Goal: Complete application form: Complete application form

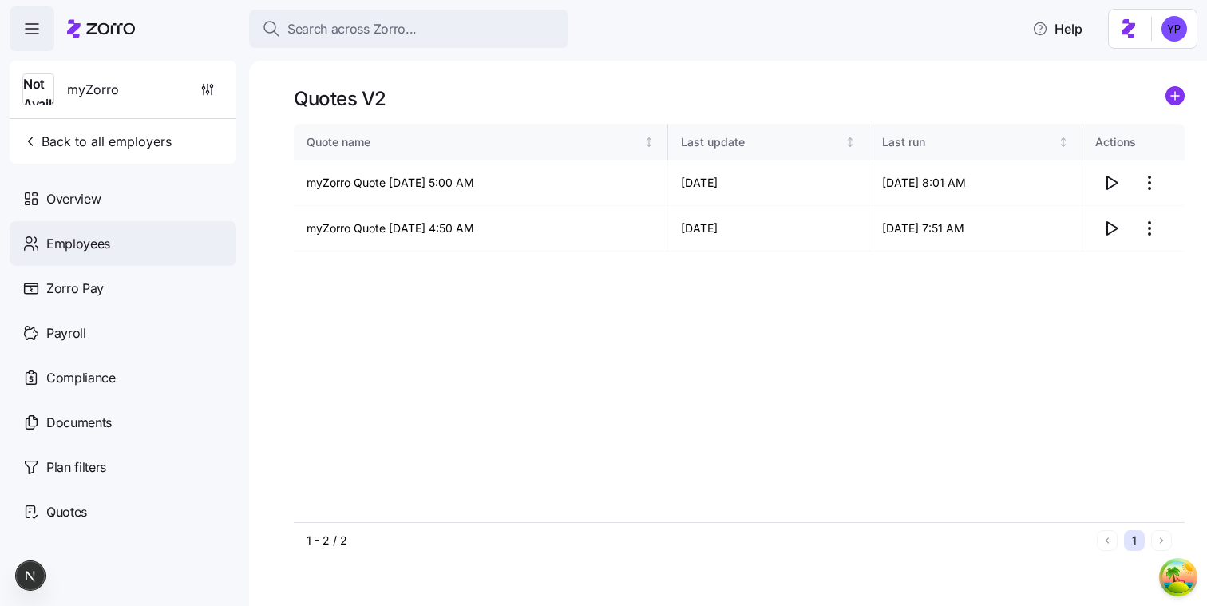
click at [145, 234] on div "Employees" at bounding box center [123, 243] width 227 height 45
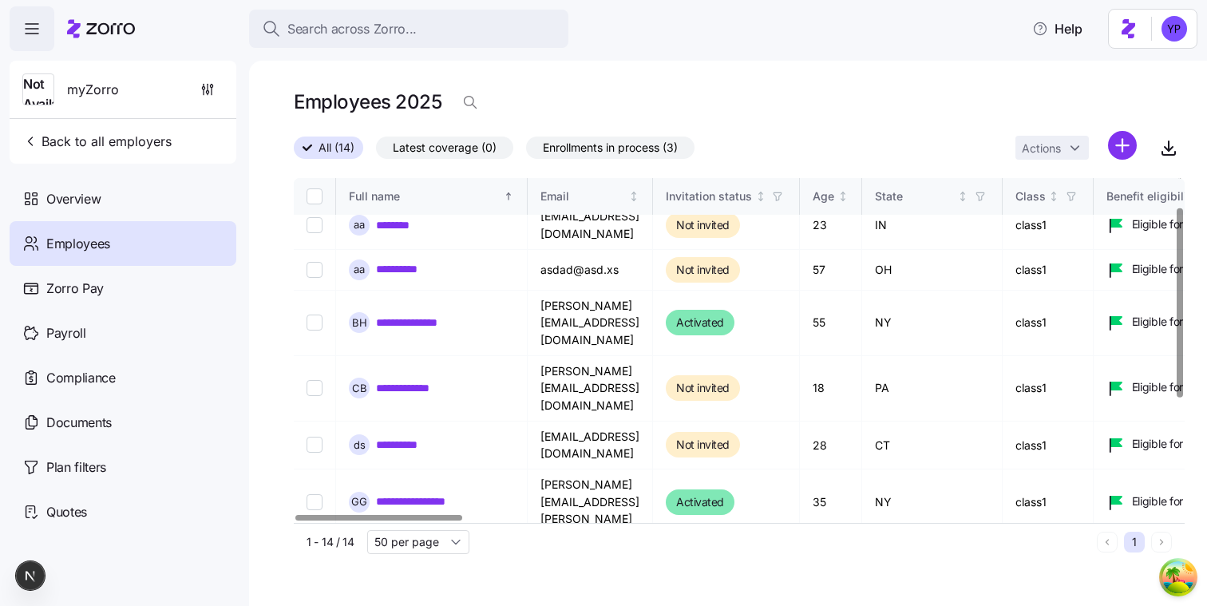
scroll to position [59, 0]
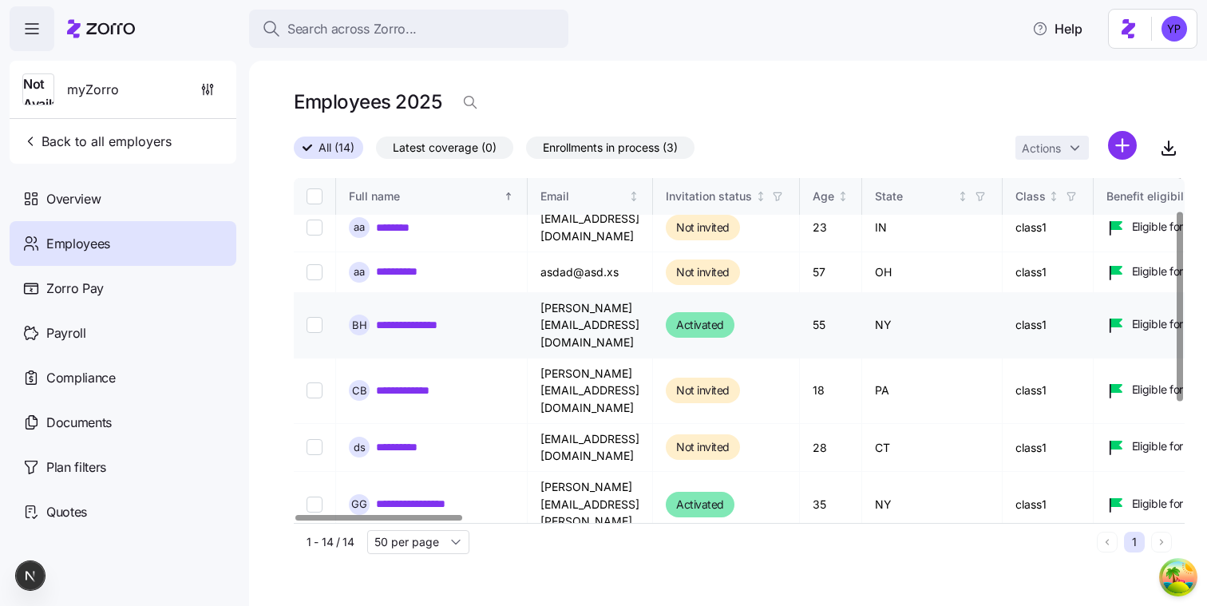
click at [427, 317] on link "**********" at bounding box center [423, 325] width 95 height 16
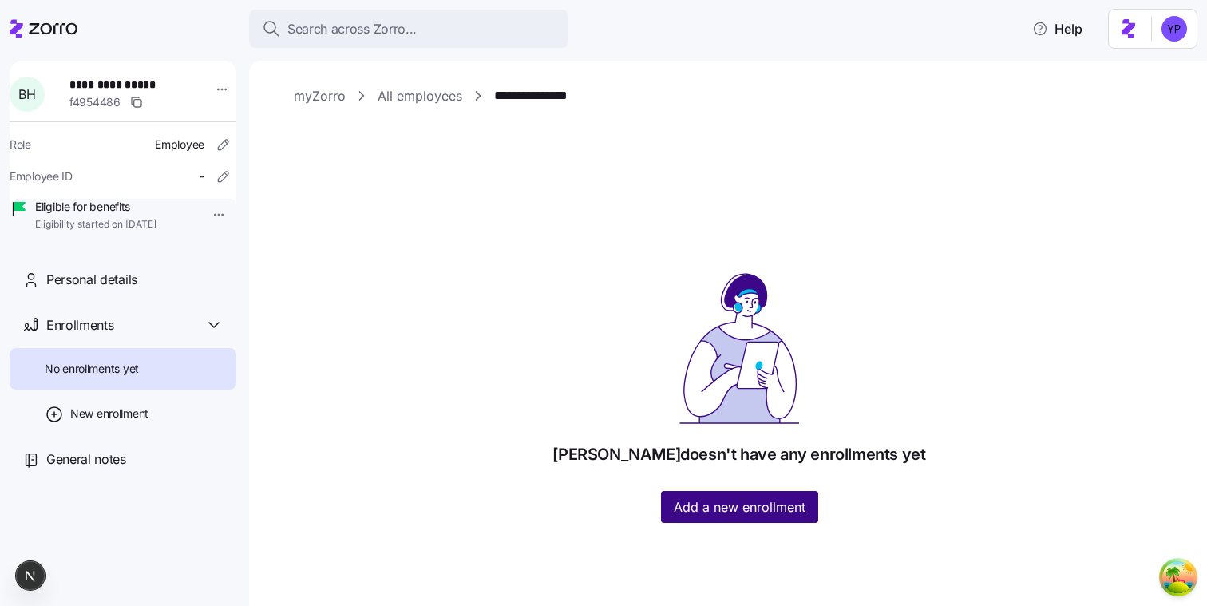
click at [755, 503] on span "Add a new enrollment" at bounding box center [740, 507] width 132 height 19
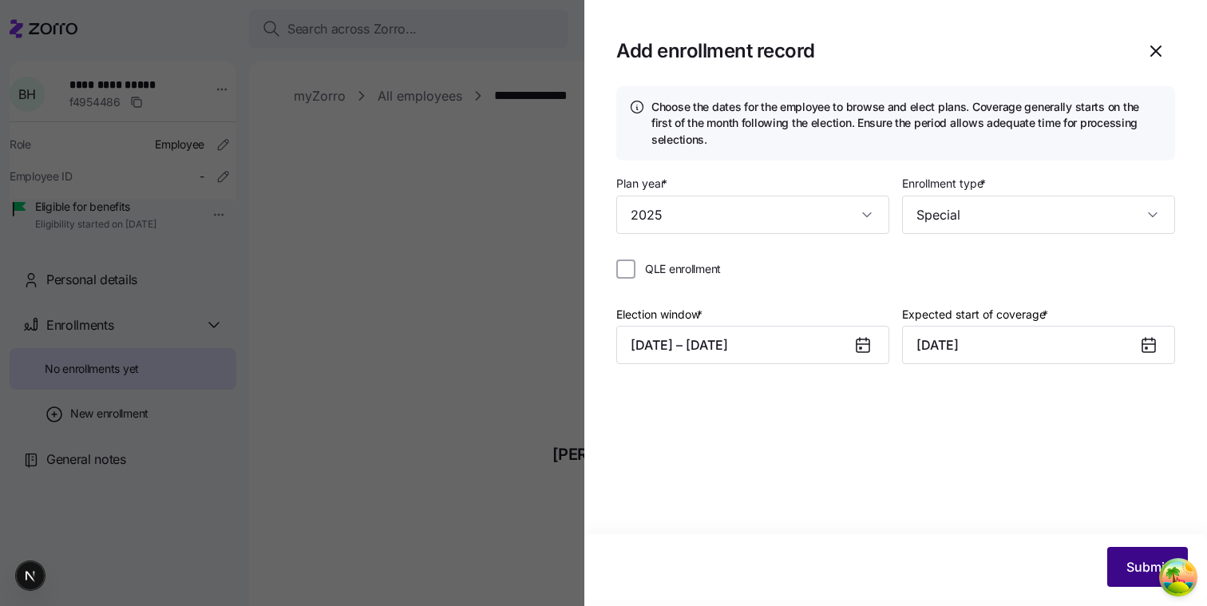
click at [1134, 565] on span "Submit" at bounding box center [1148, 566] width 42 height 19
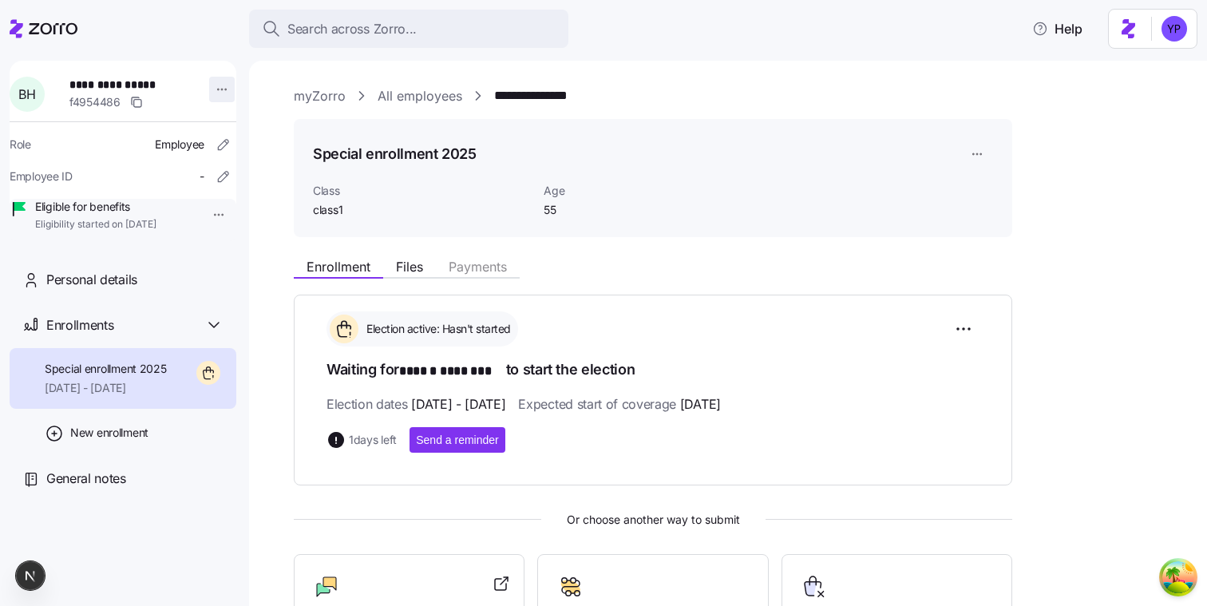
click at [206, 89] on html "**********" at bounding box center [603, 298] width 1207 height 597
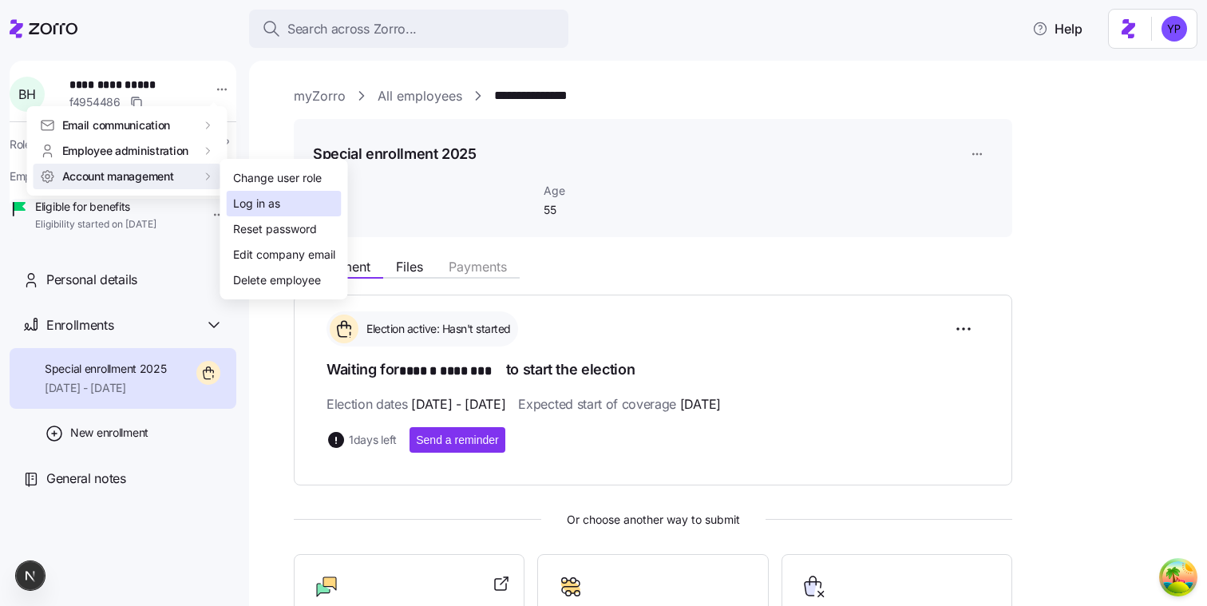
click at [296, 204] on div "Log in as" at bounding box center [284, 204] width 115 height 26
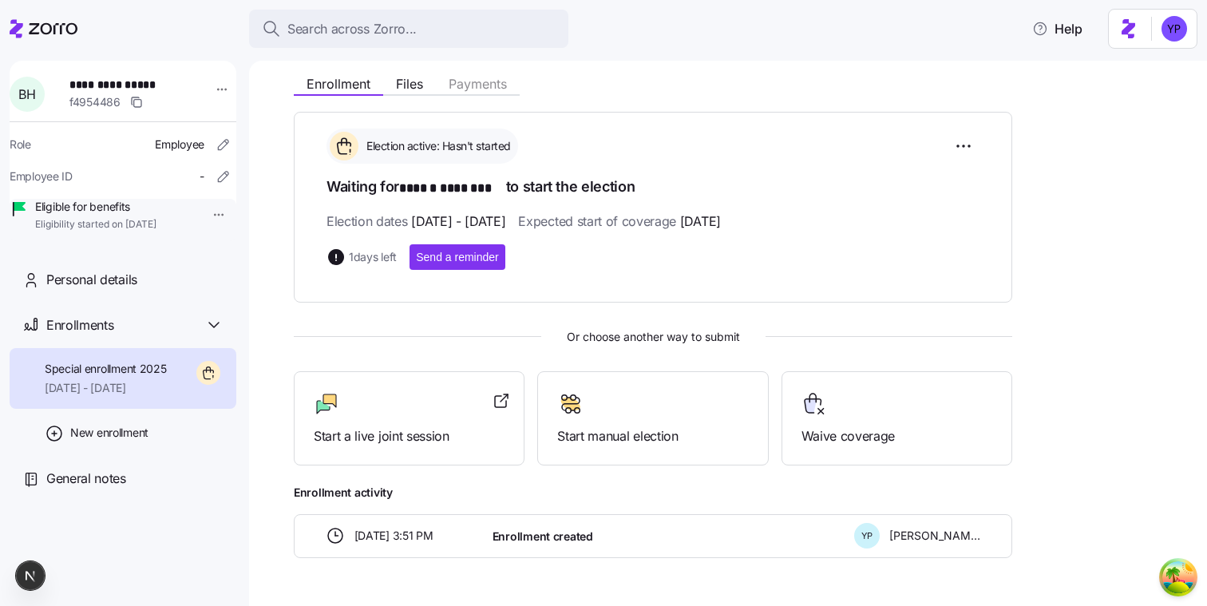
scroll to position [212, 0]
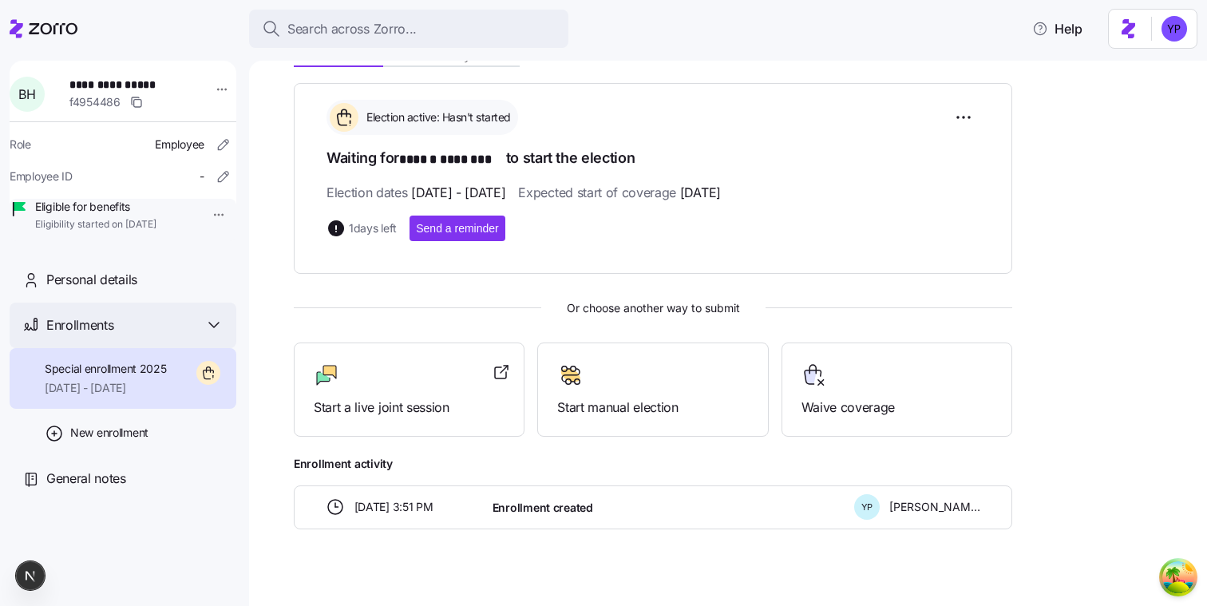
click at [220, 335] on icon at bounding box center [213, 324] width 19 height 19
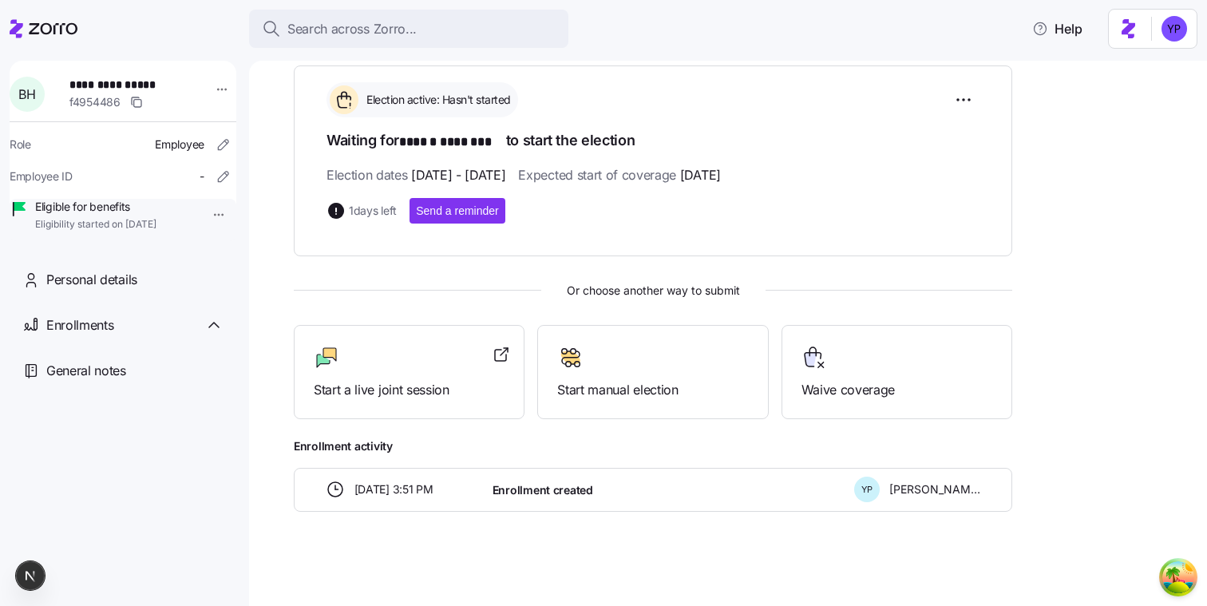
scroll to position [0, 0]
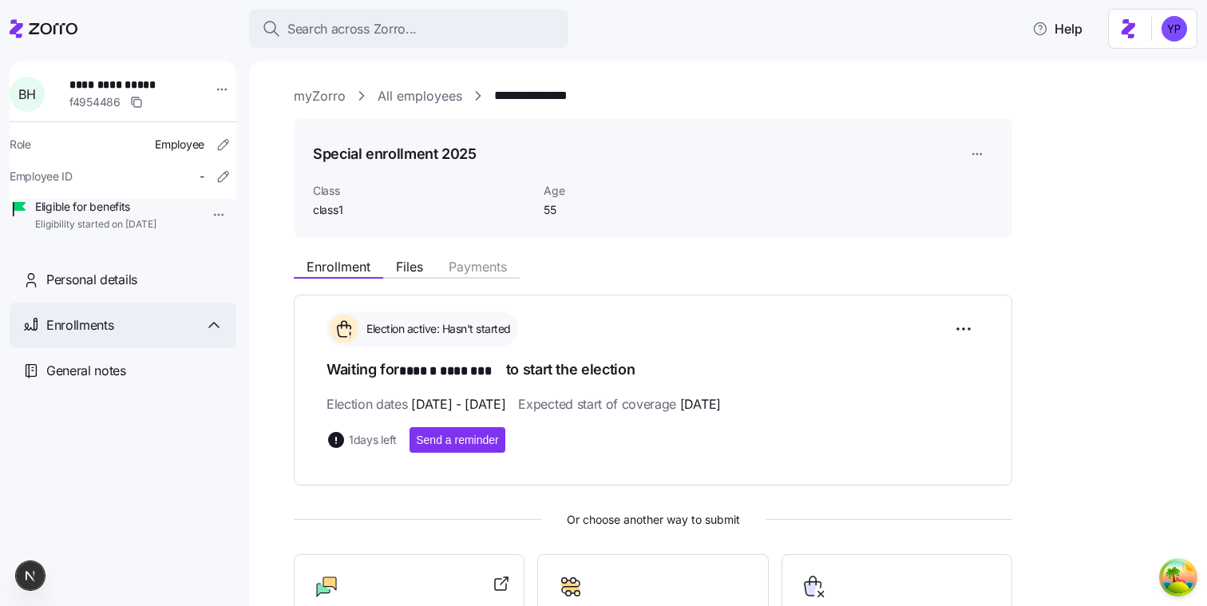
click at [220, 335] on icon at bounding box center [213, 324] width 19 height 19
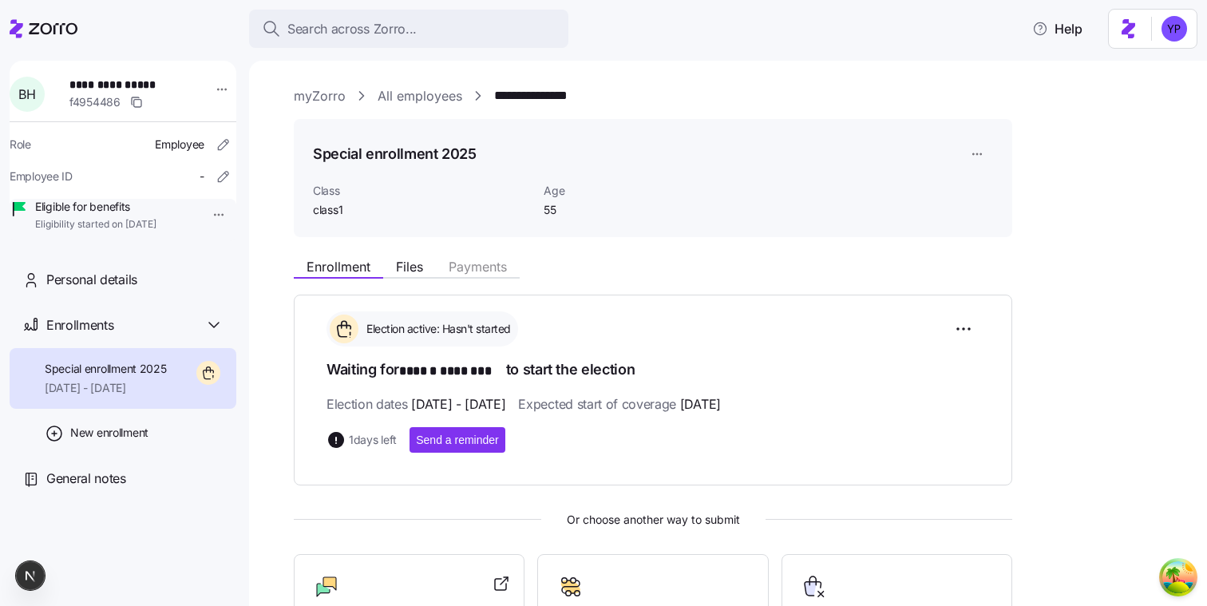
click at [294, 252] on div "Enrollment Files Payments" at bounding box center [653, 264] width 719 height 29
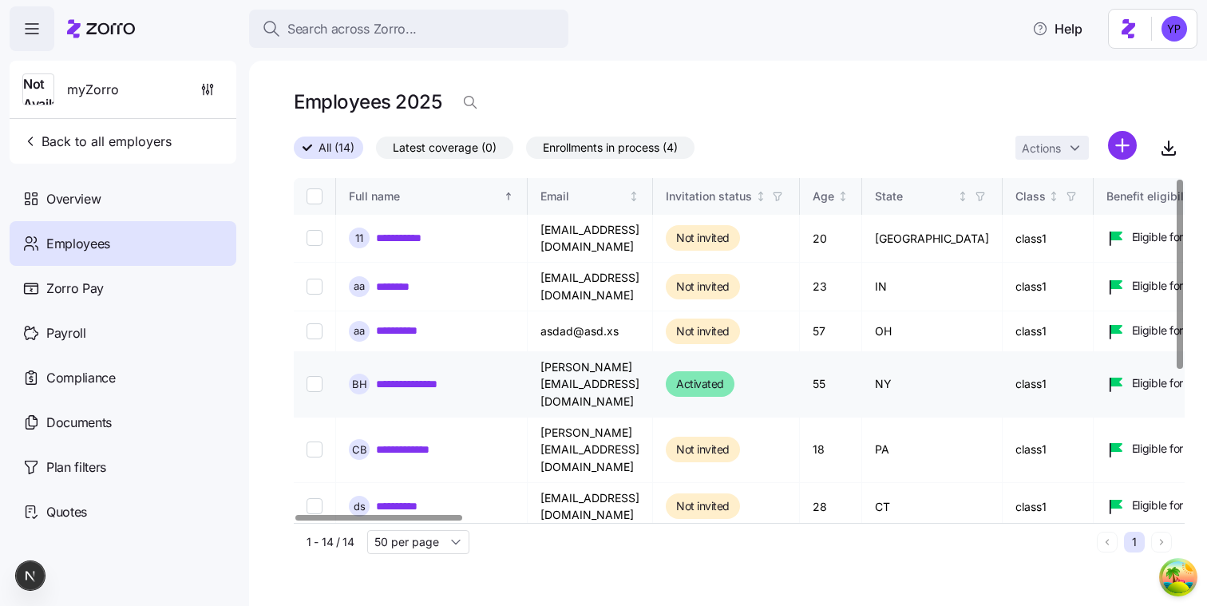
click at [457, 376] on link "**********" at bounding box center [423, 384] width 95 height 16
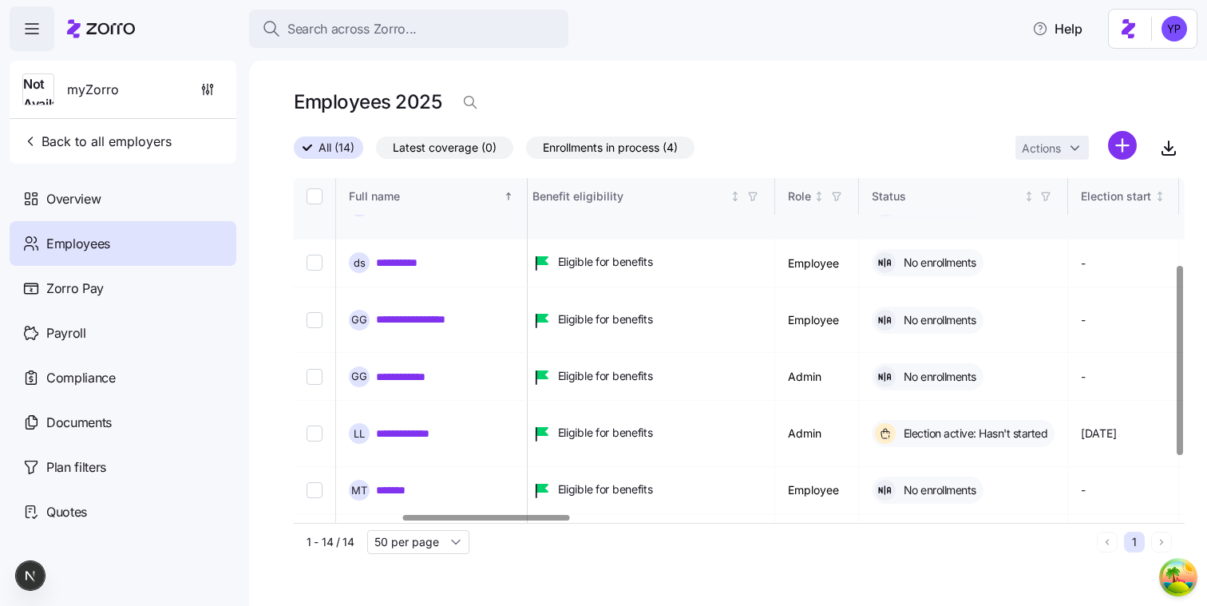
scroll to position [261, 574]
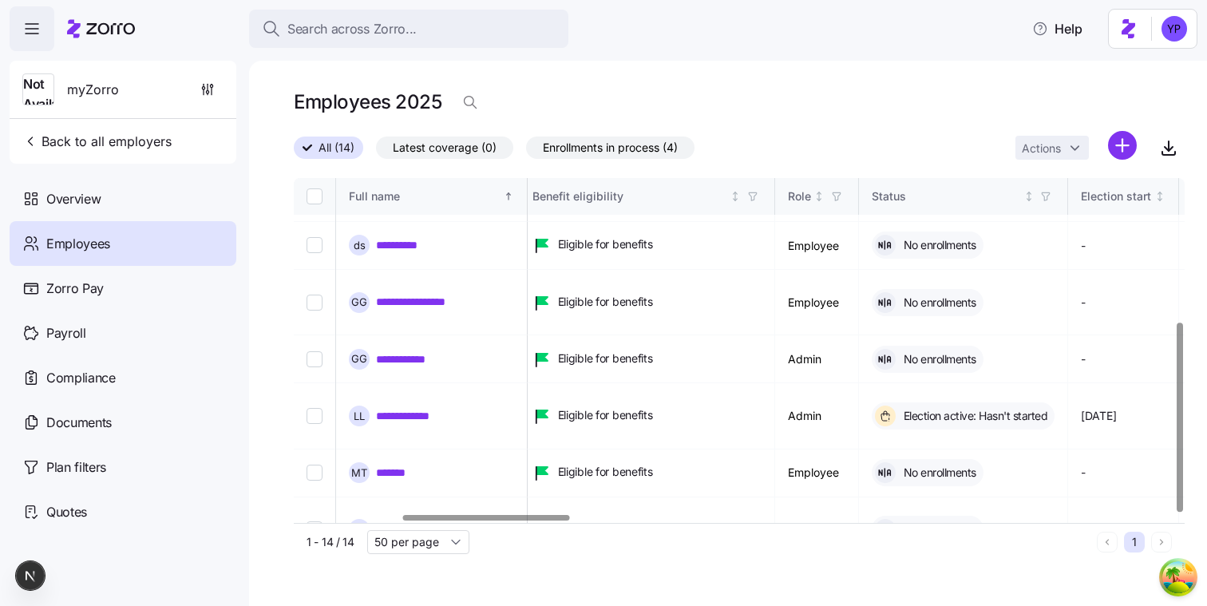
click at [103, 239] on span "Employees" at bounding box center [78, 244] width 64 height 20
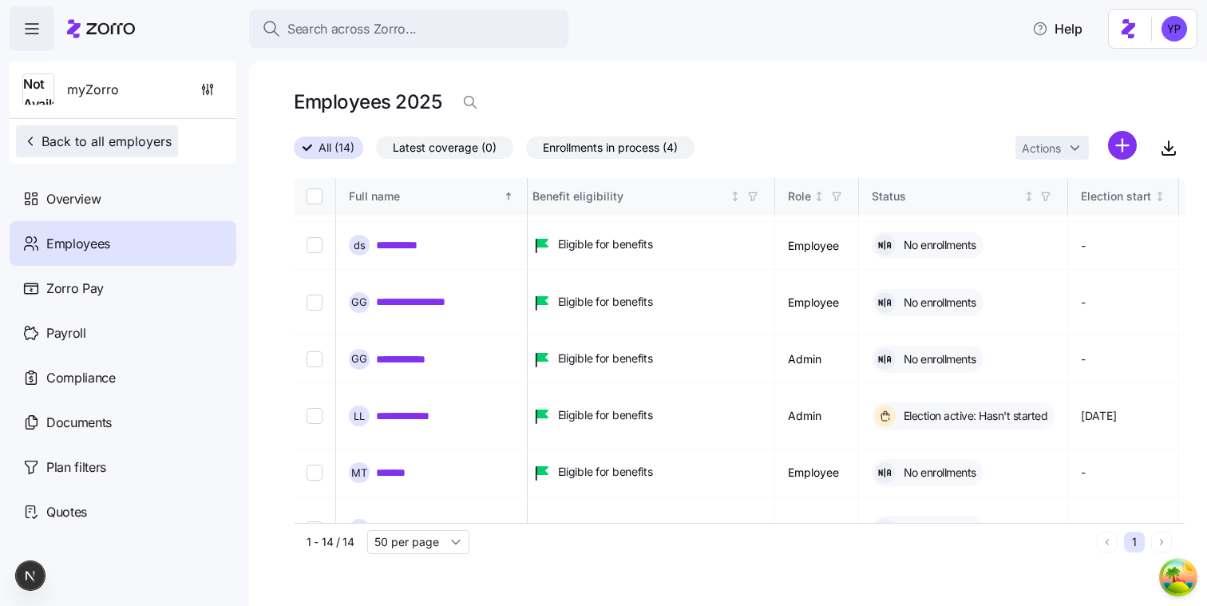
click at [97, 133] on span "Back to all employers" at bounding box center [96, 141] width 149 height 19
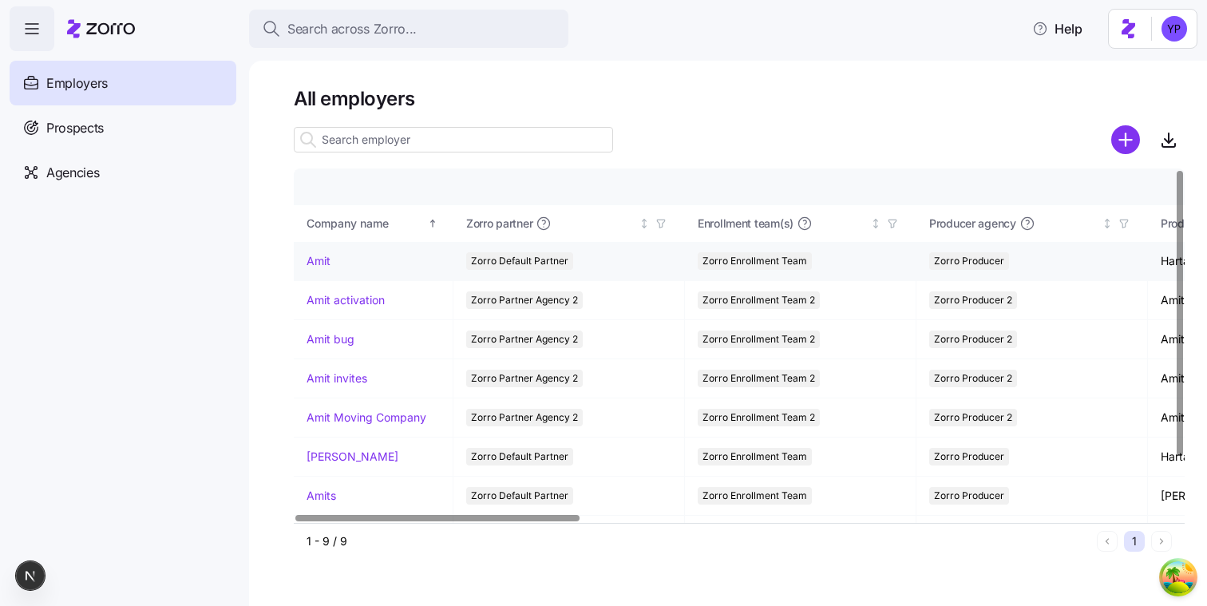
scroll to position [69, 0]
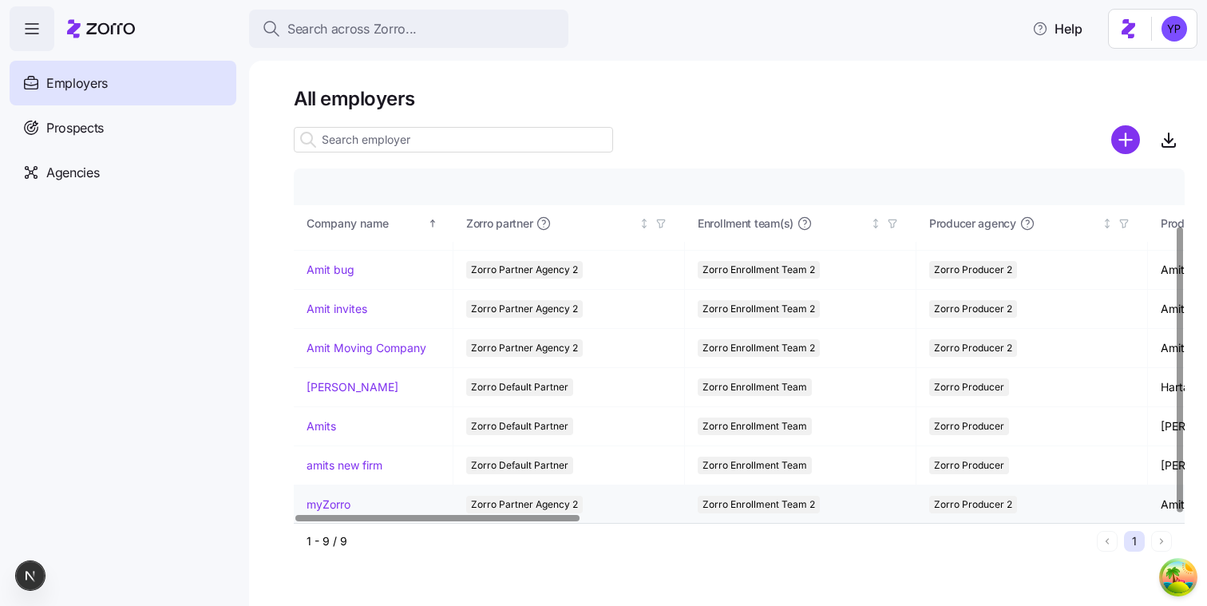
click at [344, 502] on link "myZorro" at bounding box center [329, 505] width 44 height 16
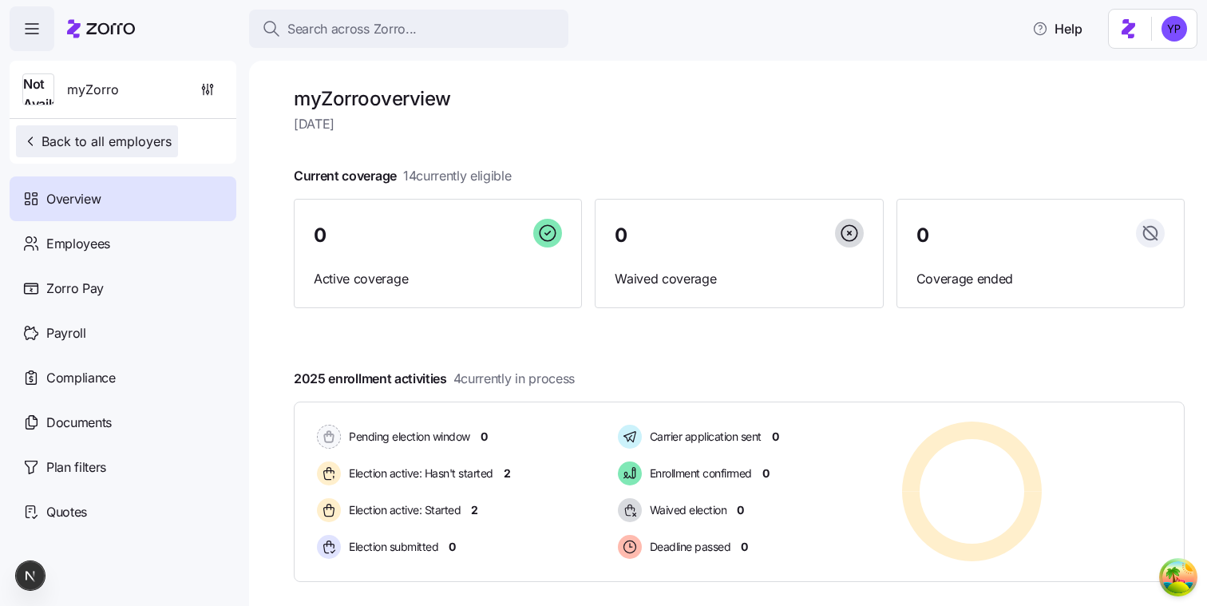
click at [59, 150] on span "Back to all employers" at bounding box center [96, 141] width 149 height 19
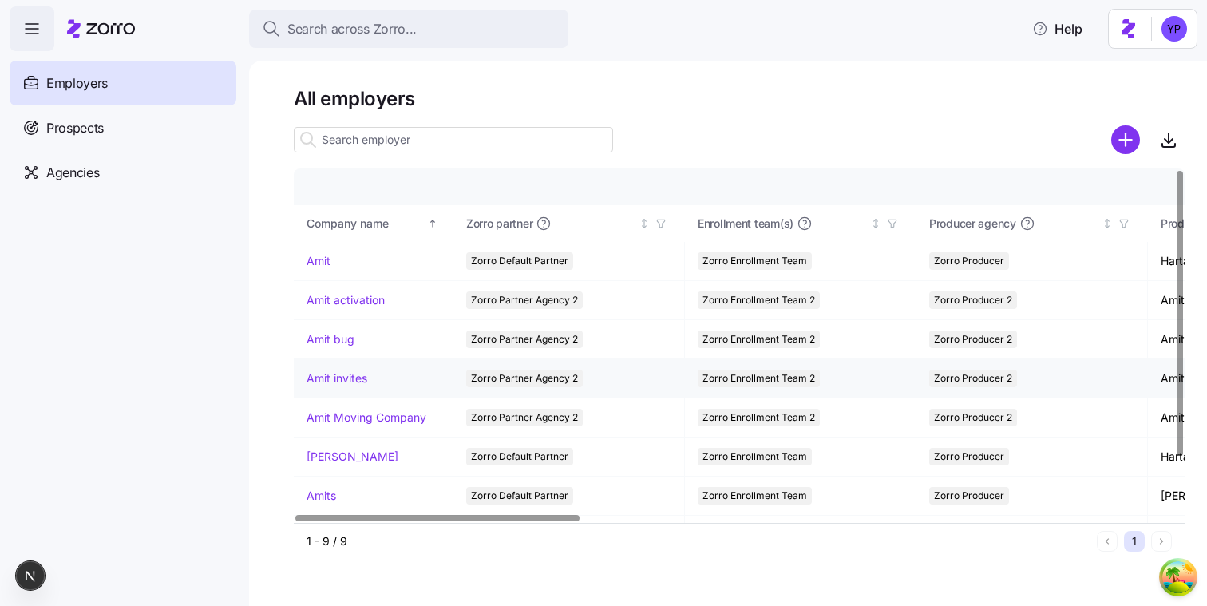
scroll to position [69, 0]
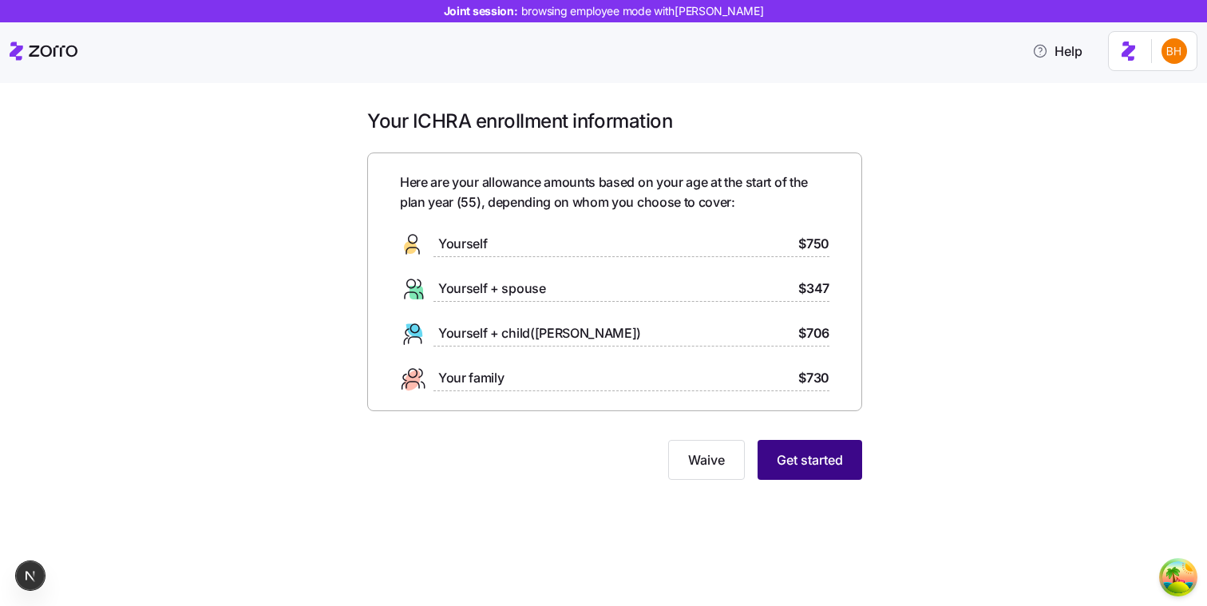
click at [786, 463] on span "Get started" at bounding box center [810, 459] width 66 height 19
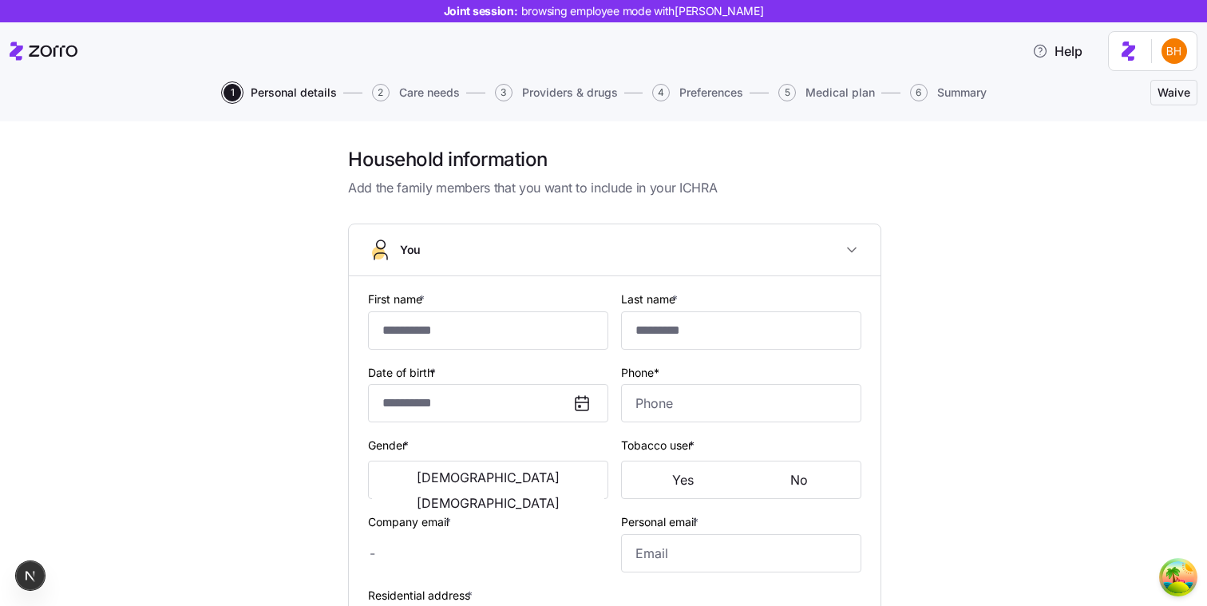
type input "******"
type input "********"
type input "bohdan.h@myzorro.co"
type input "baron.yost25@yahoo.com"
type input "**********"
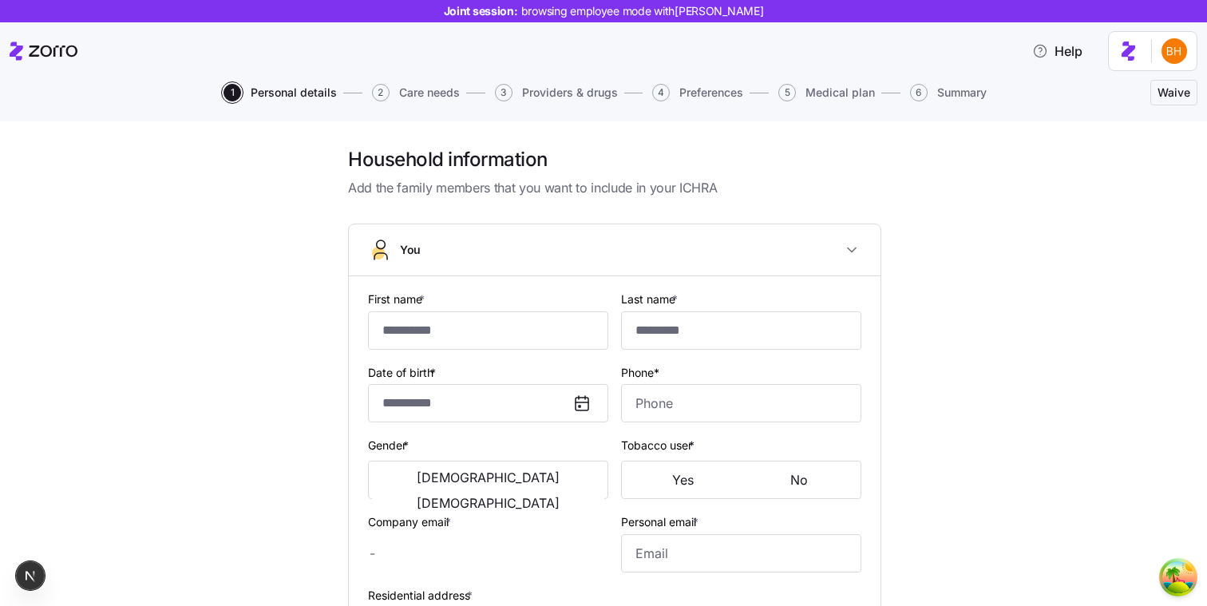
checkbox input "true"
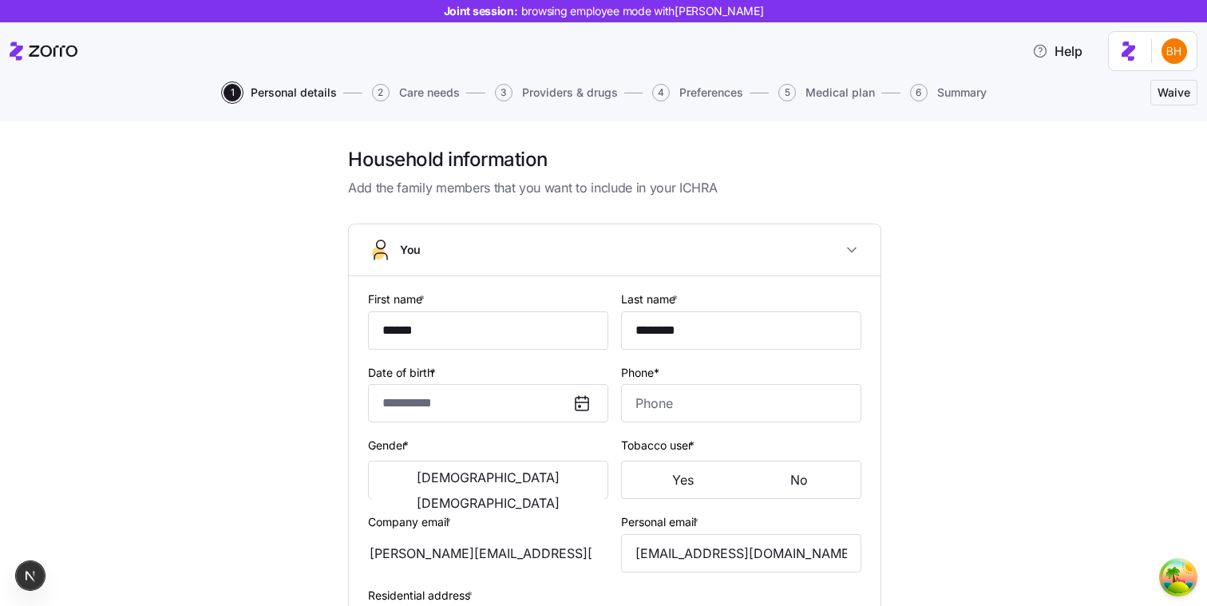
type input "**********"
type input "(212) 555-2709"
type input "US citizen"
type input "Married"
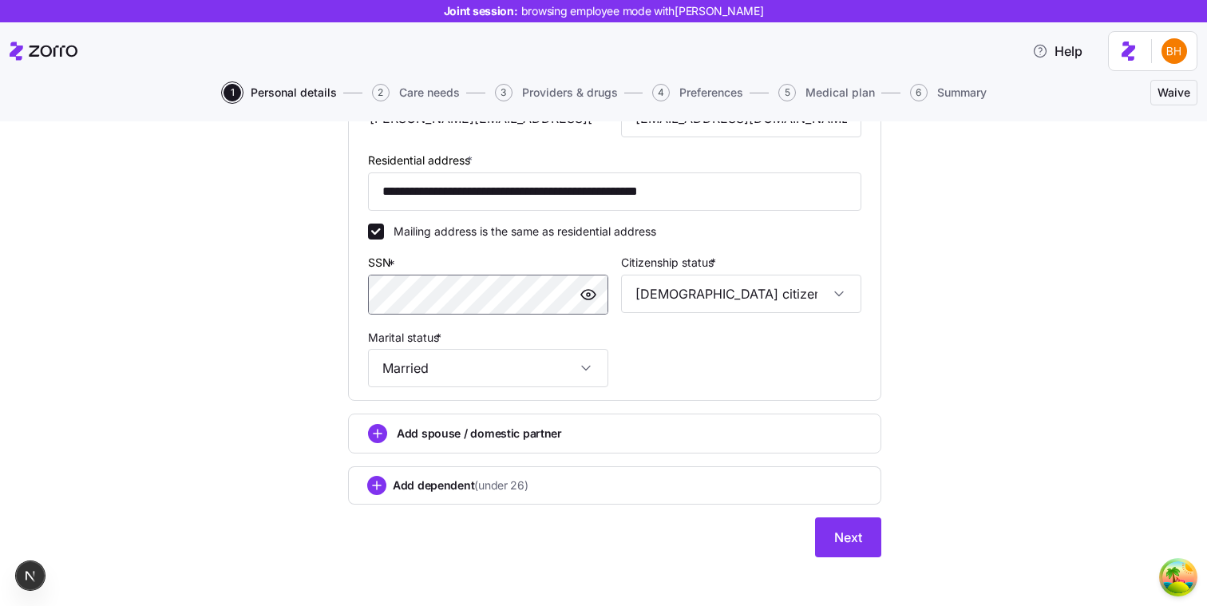
scroll to position [523, 0]
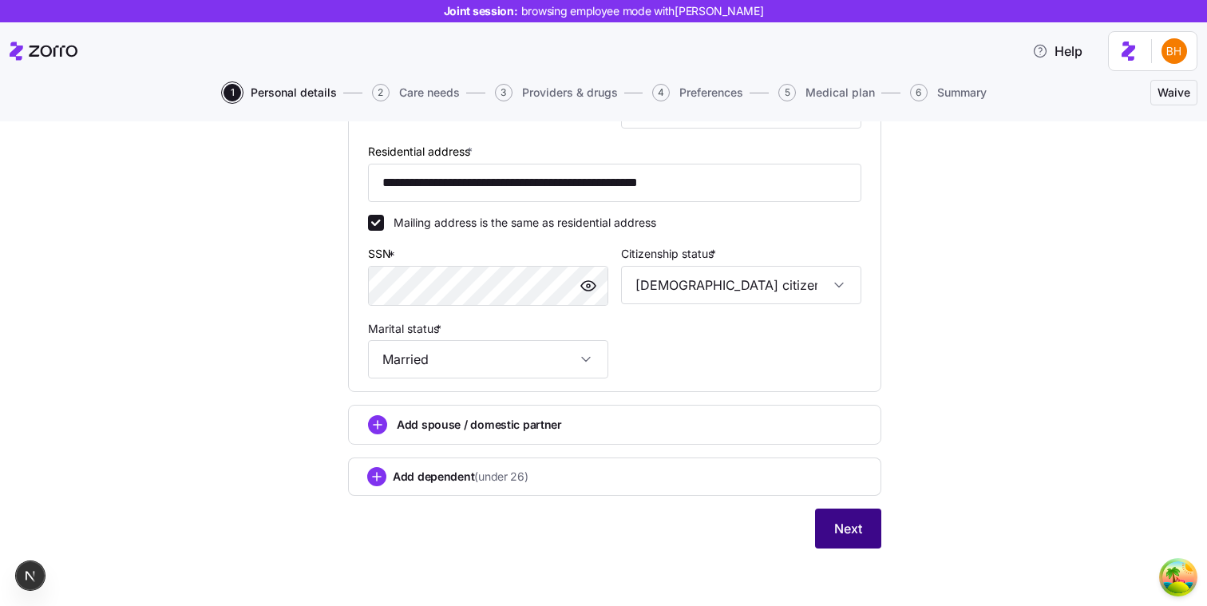
click at [832, 526] on button "Next" at bounding box center [848, 529] width 66 height 40
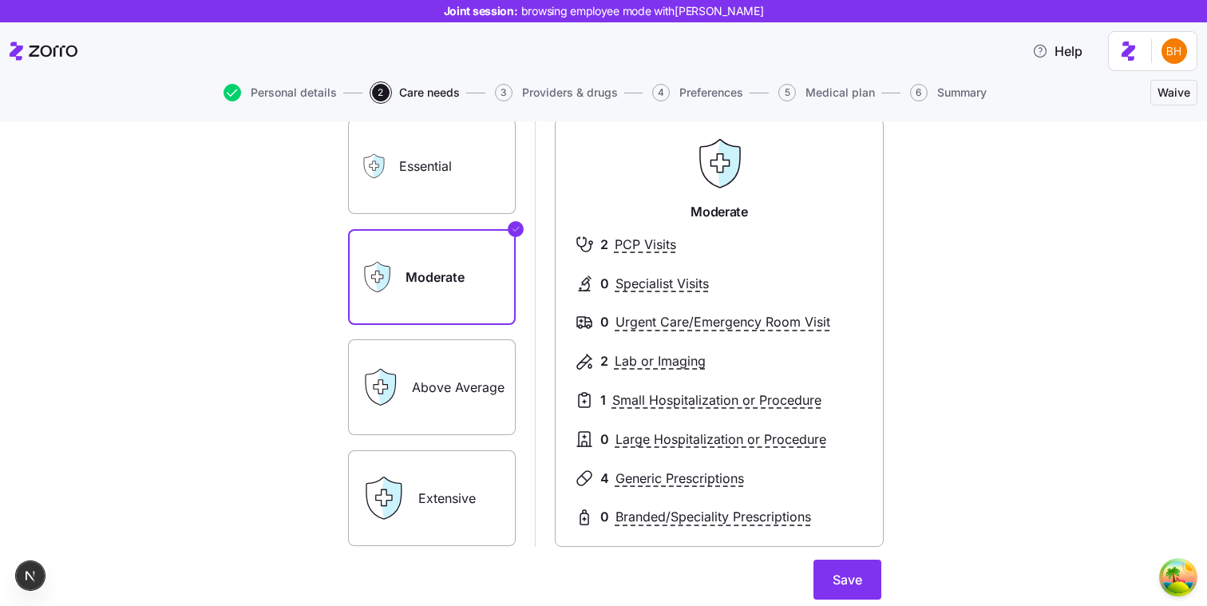
scroll to position [124, 0]
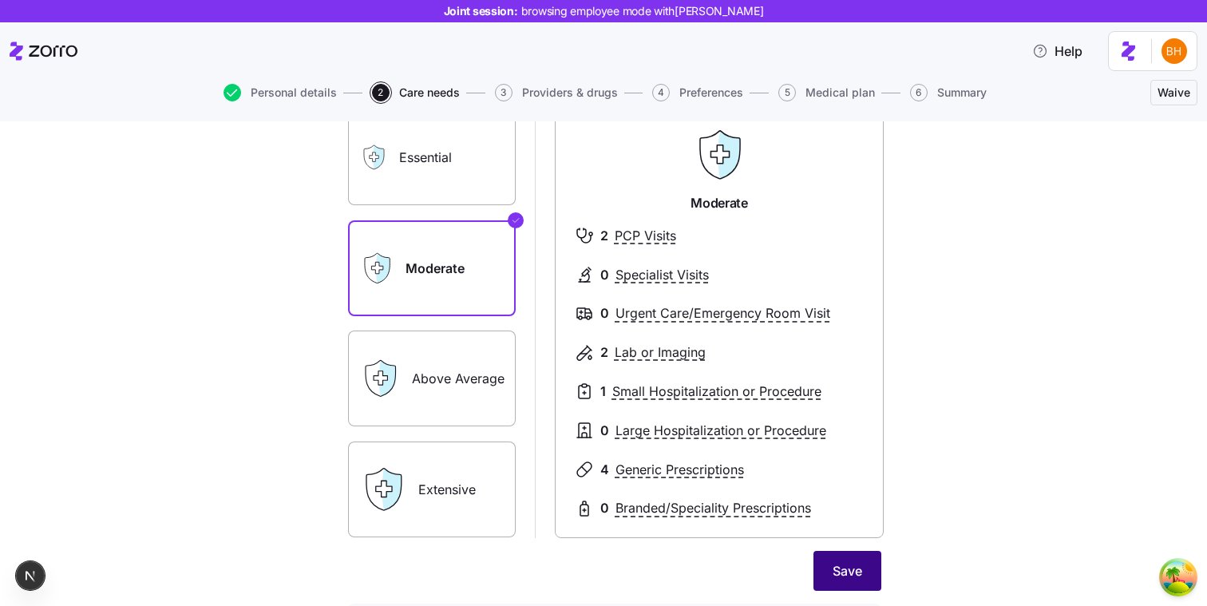
click at [860, 570] on span "Save" at bounding box center [848, 570] width 30 height 19
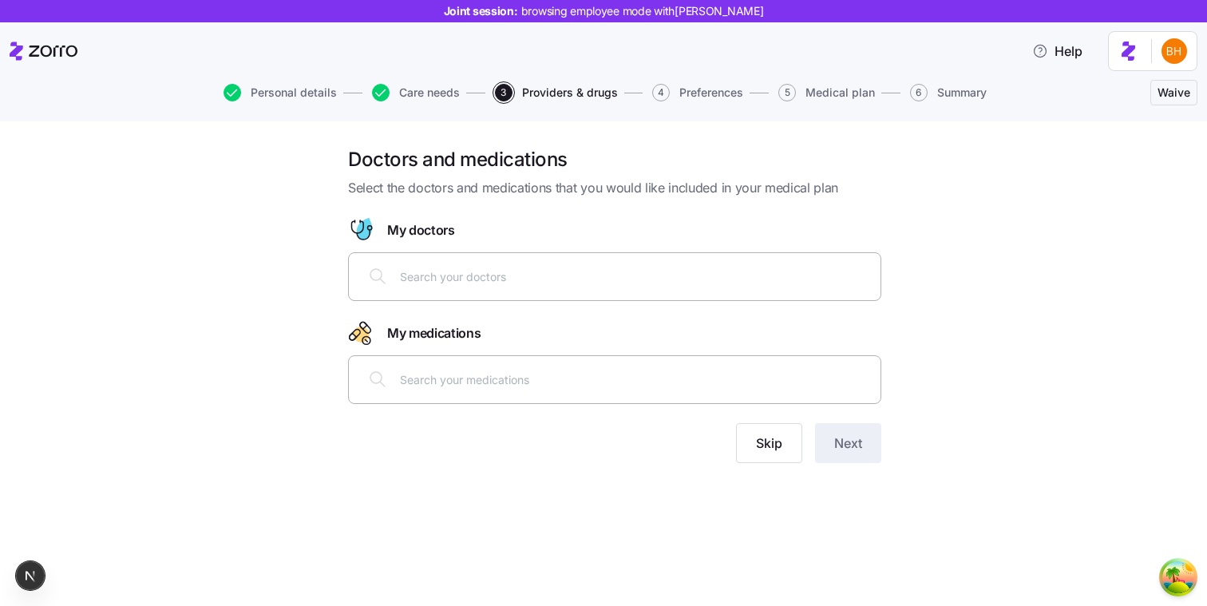
click at [807, 269] on input "text" at bounding box center [635, 277] width 471 height 18
type input "a"
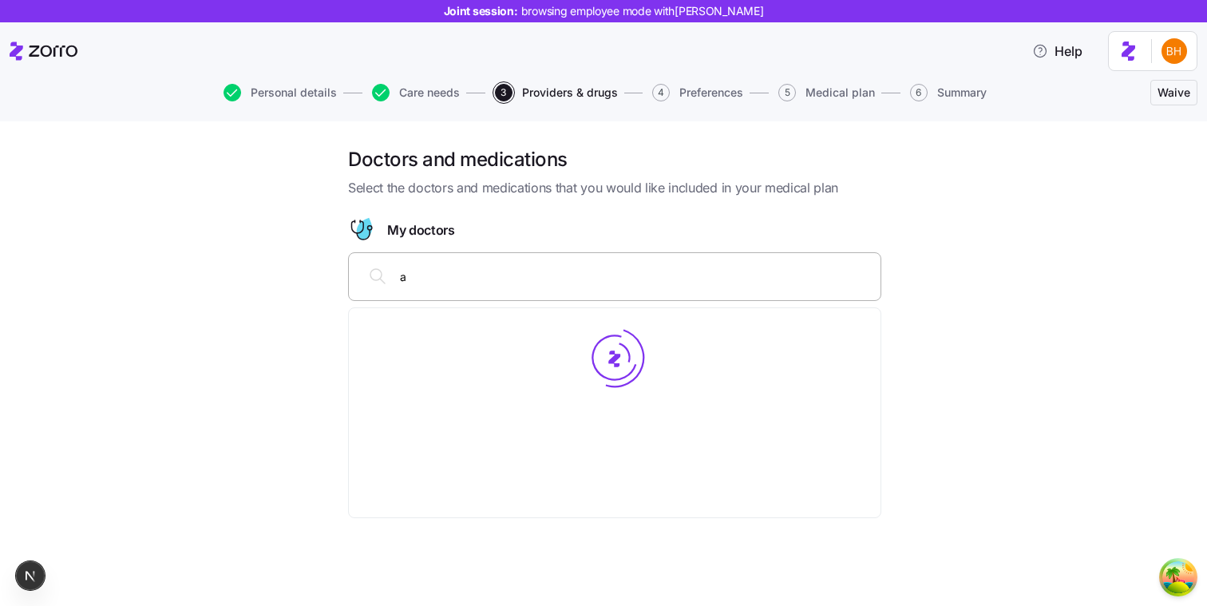
click at [732, 401] on div at bounding box center [614, 357] width 525 height 93
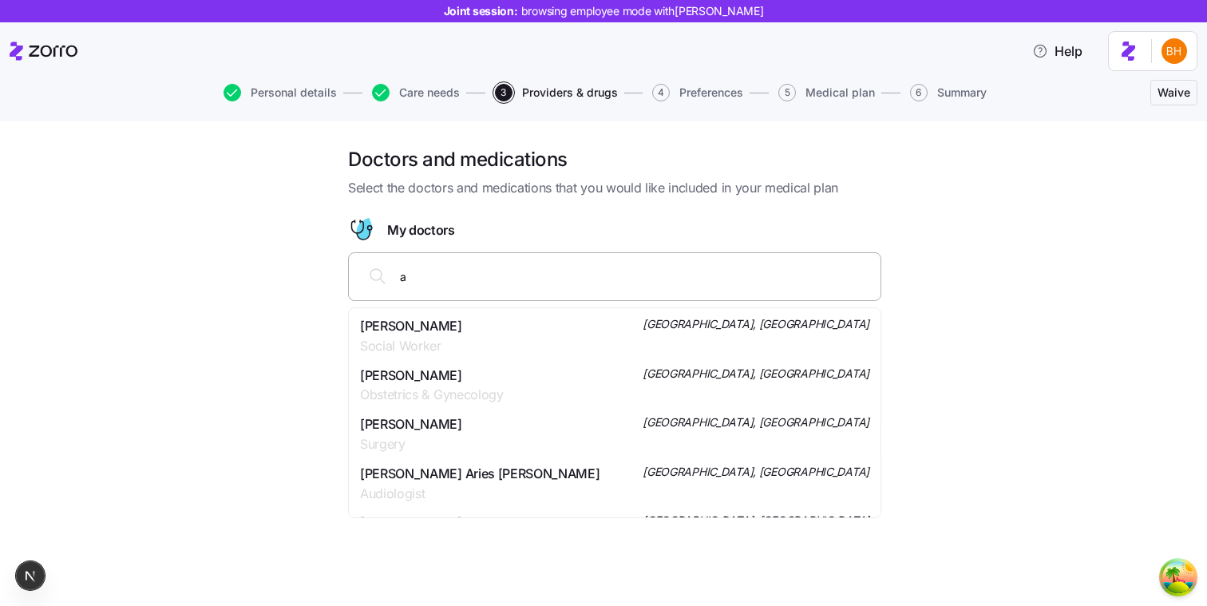
click at [635, 332] on div "Stacey Rizzuto Social Worker Valley Stream, NY" at bounding box center [615, 336] width 510 height 40
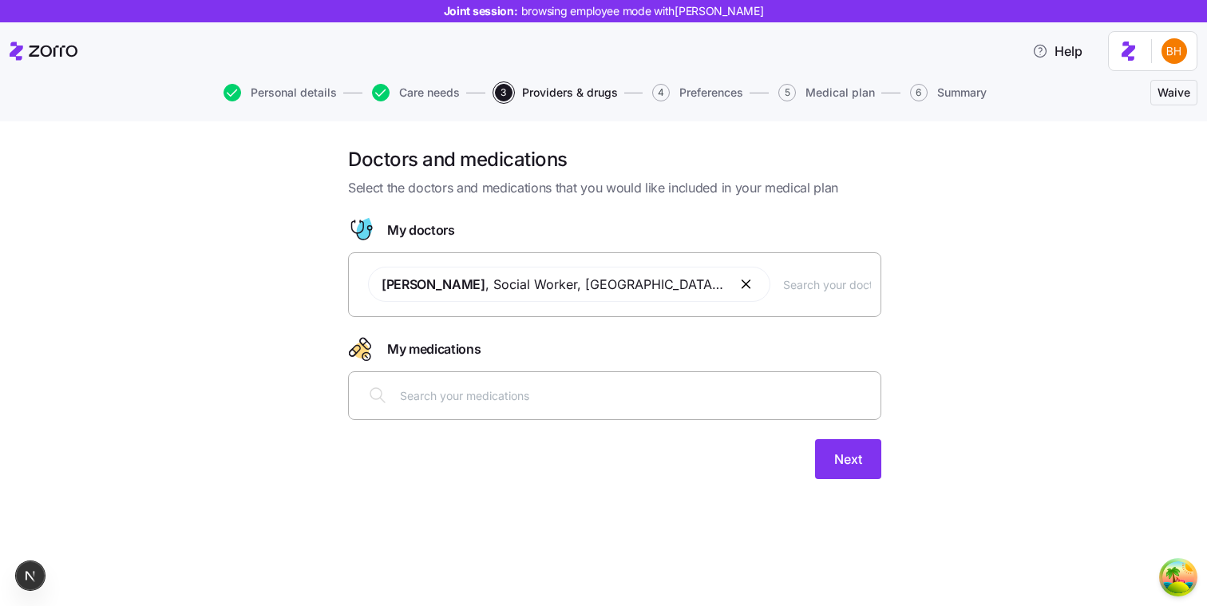
click at [625, 388] on input "text" at bounding box center [635, 396] width 471 height 18
type input "a"
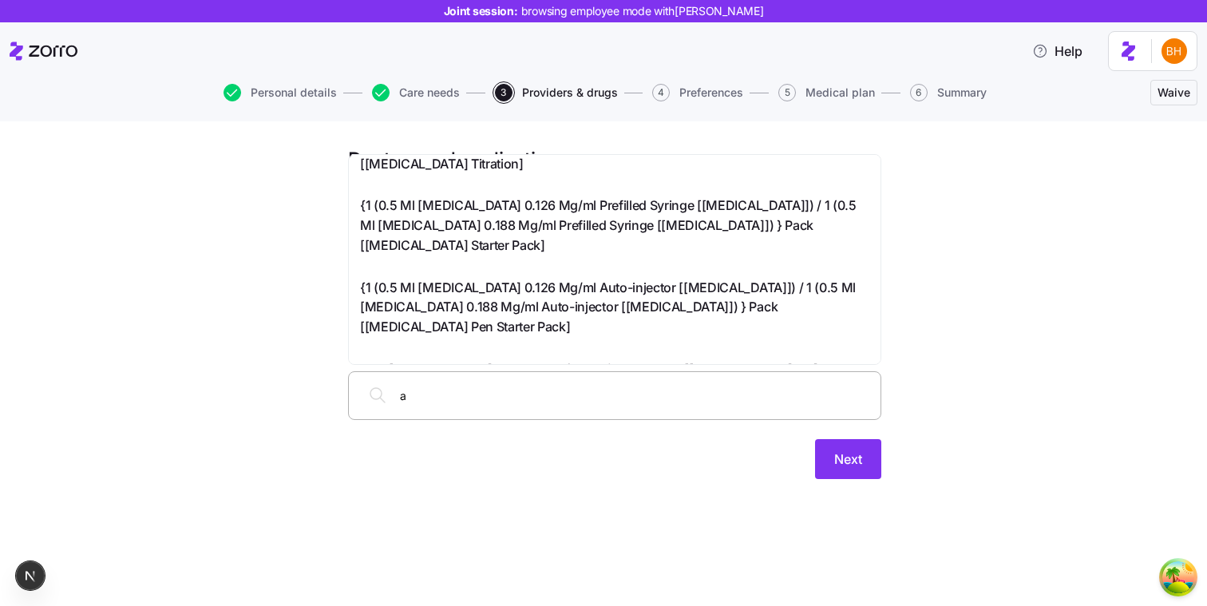
scroll to position [774, 0]
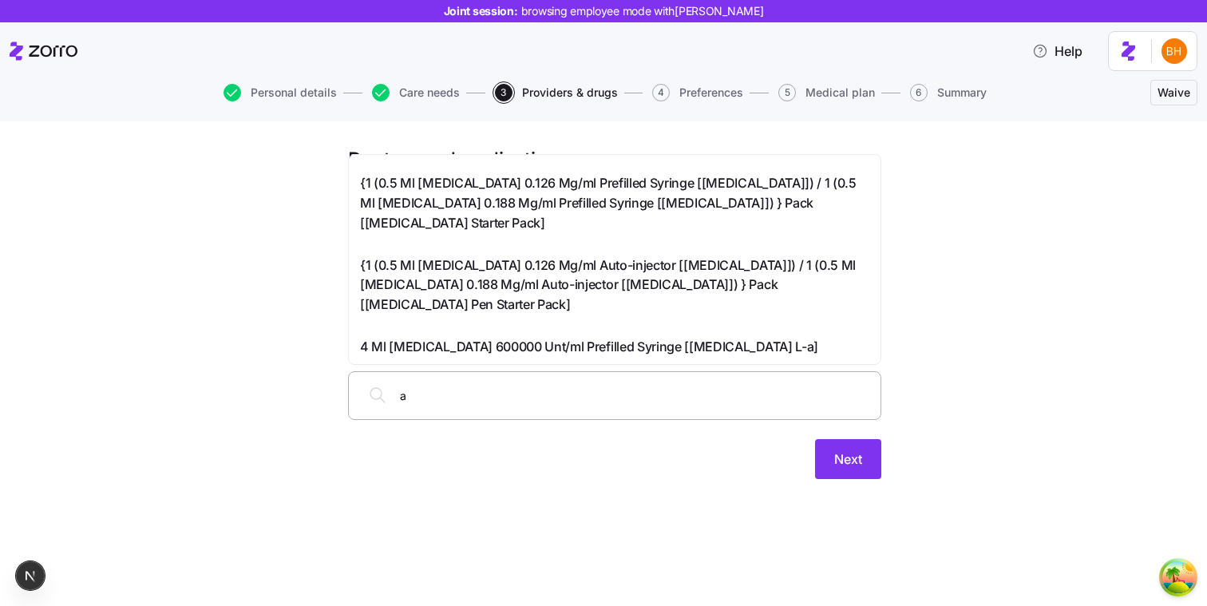
click at [577, 396] on span "1 Ml Penicillin G Benzathine 600000 Unt/ml Prefilled Syringe [bicillin L-a]" at bounding box center [587, 406] width 455 height 20
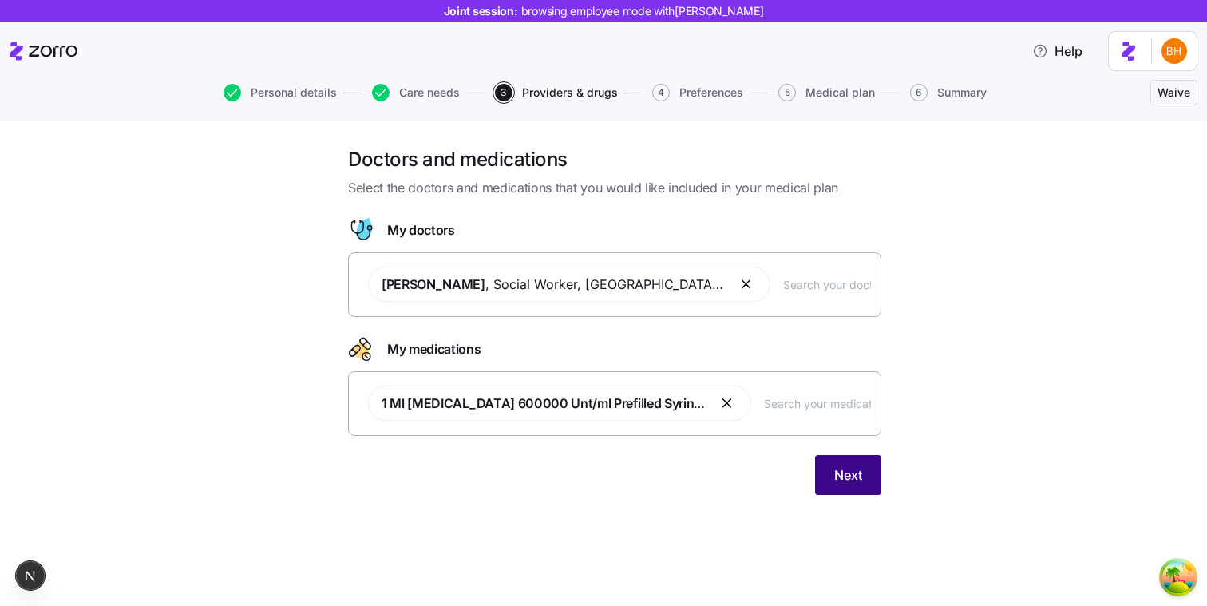
click at [839, 463] on button "Next" at bounding box center [848, 475] width 66 height 40
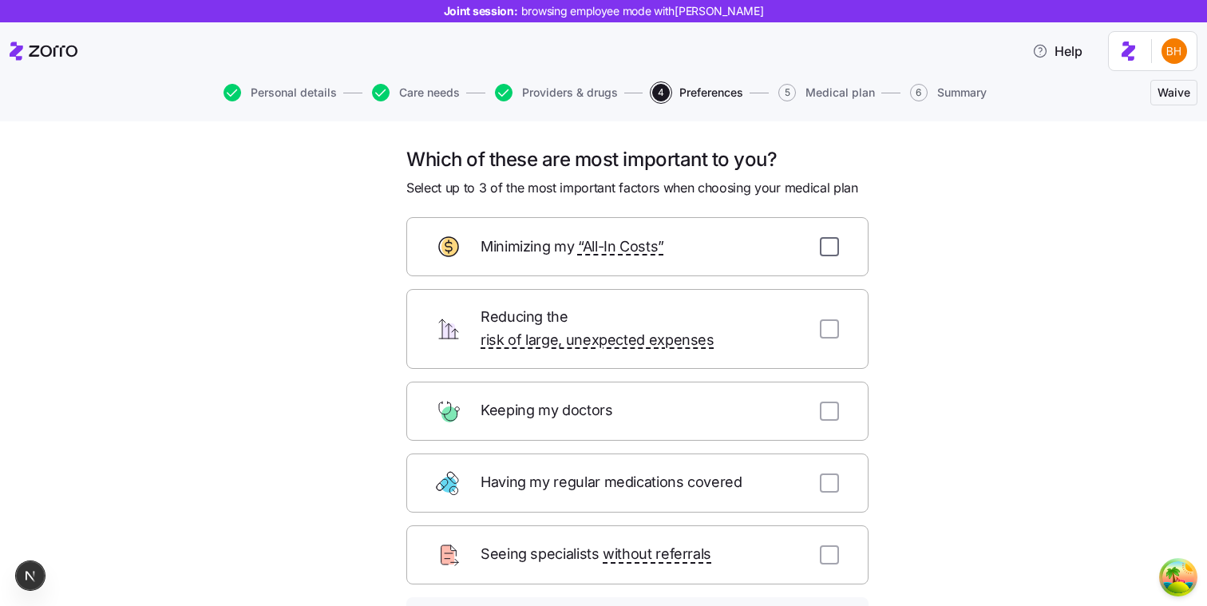
click at [831, 246] on input "checkbox" at bounding box center [829, 246] width 19 height 19
checkbox input "true"
click at [836, 402] on input "checkbox" at bounding box center [829, 411] width 19 height 19
checkbox input "true"
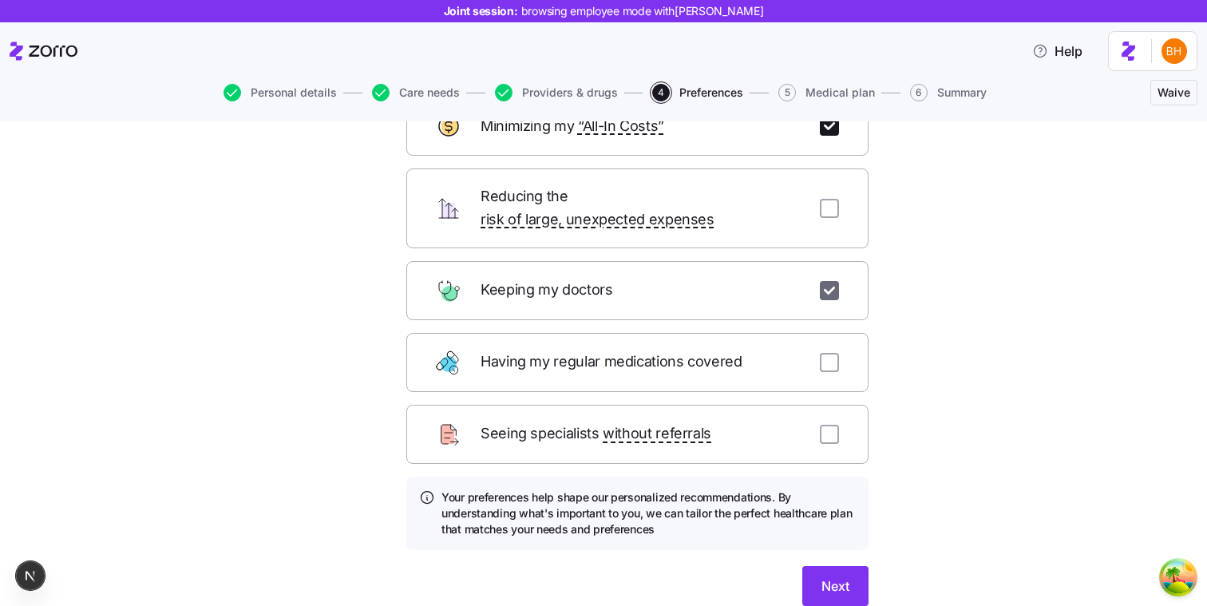
scroll to position [124, 0]
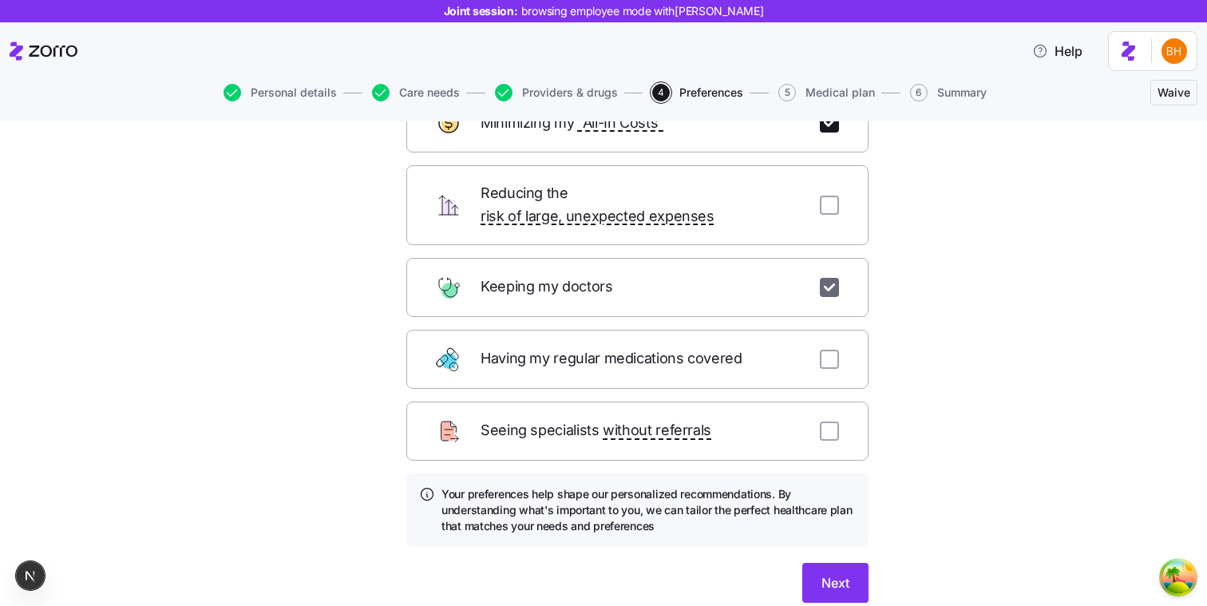
click at [836, 402] on div "Seeing specialists without referrals" at bounding box center [637, 431] width 462 height 59
click at [835, 422] on input "checkbox" at bounding box center [829, 431] width 19 height 19
checkbox input "true"
click at [839, 573] on span "Next" at bounding box center [836, 582] width 28 height 19
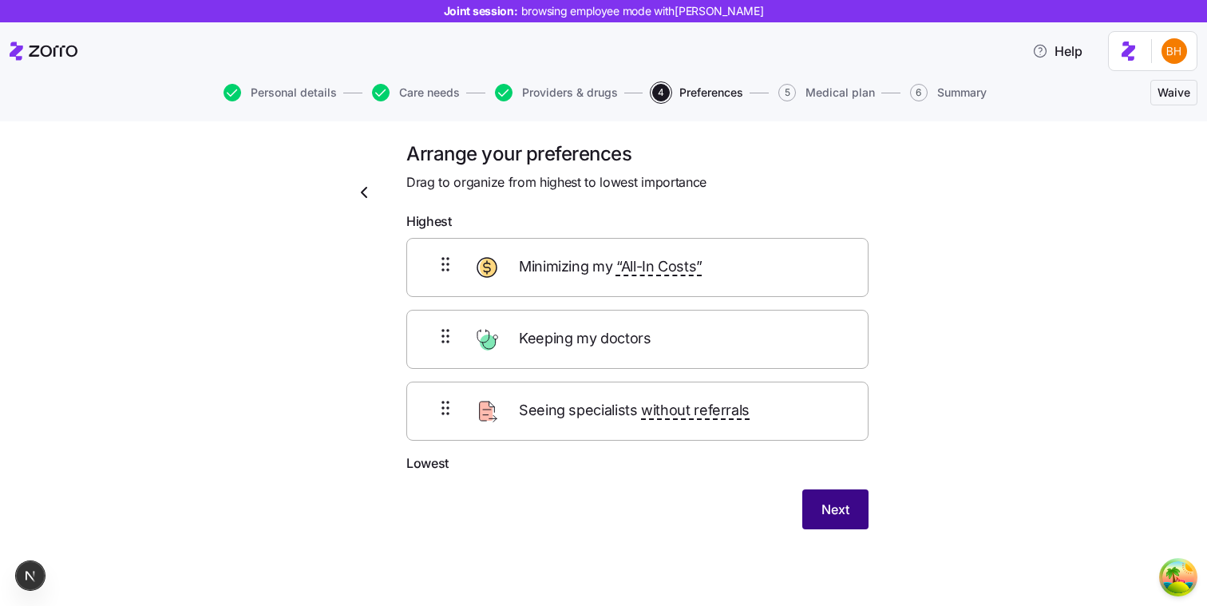
scroll to position [5, 0]
click at [847, 511] on span "Next" at bounding box center [836, 510] width 28 height 19
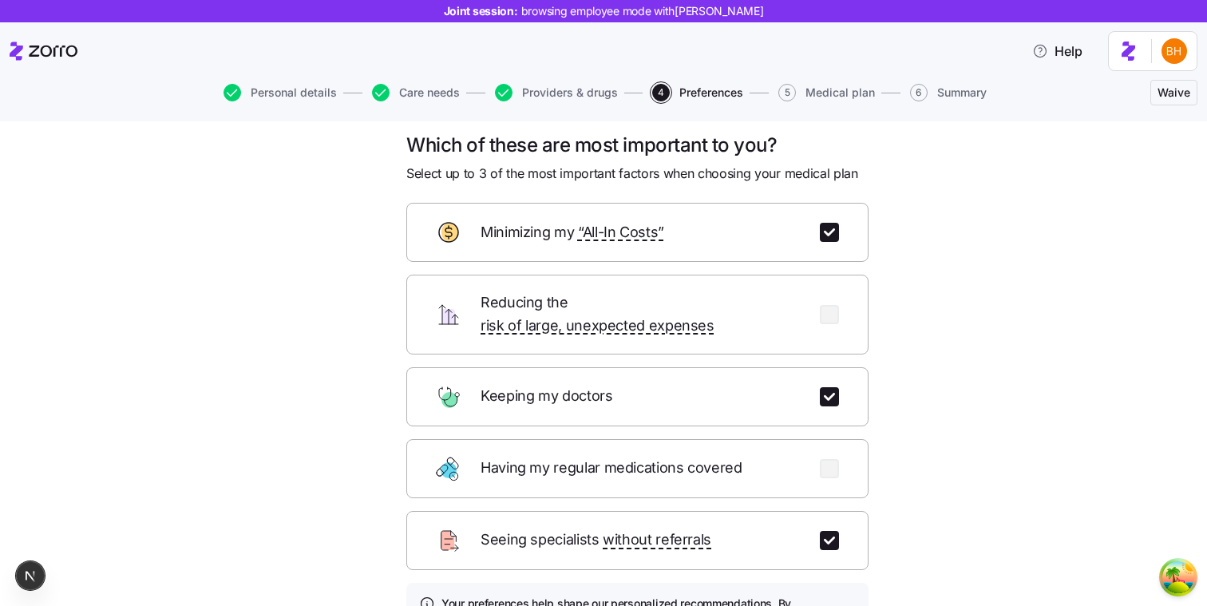
scroll to position [22, 0]
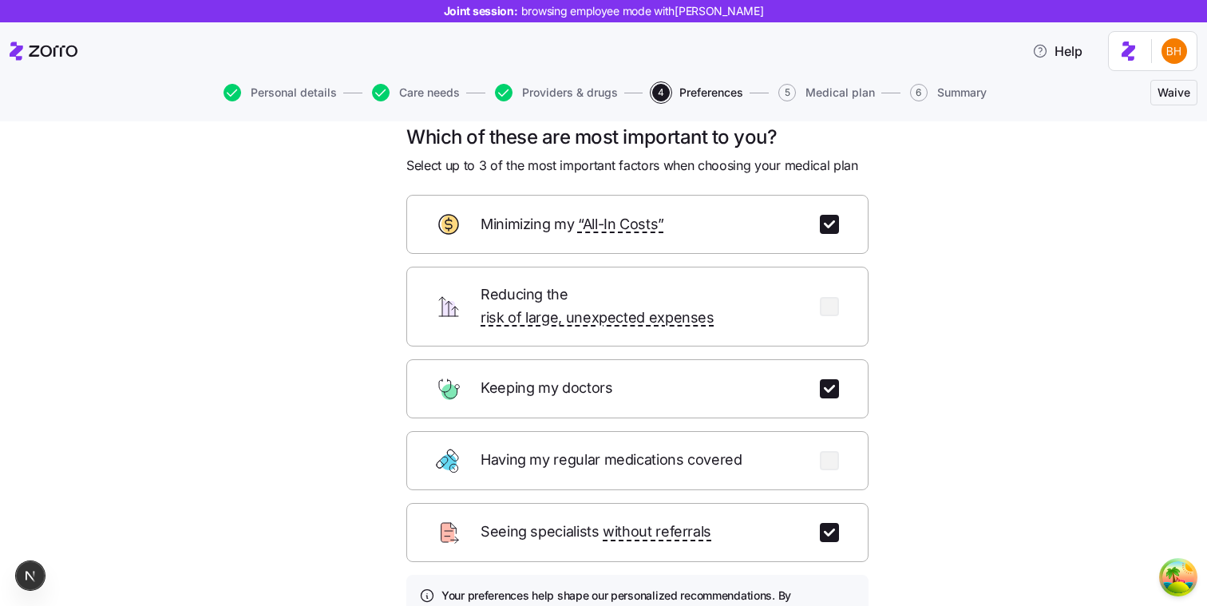
click at [890, 474] on div "Which of these are most important to you? Select up to 3 of the most important …" at bounding box center [614, 434] width 559 height 618
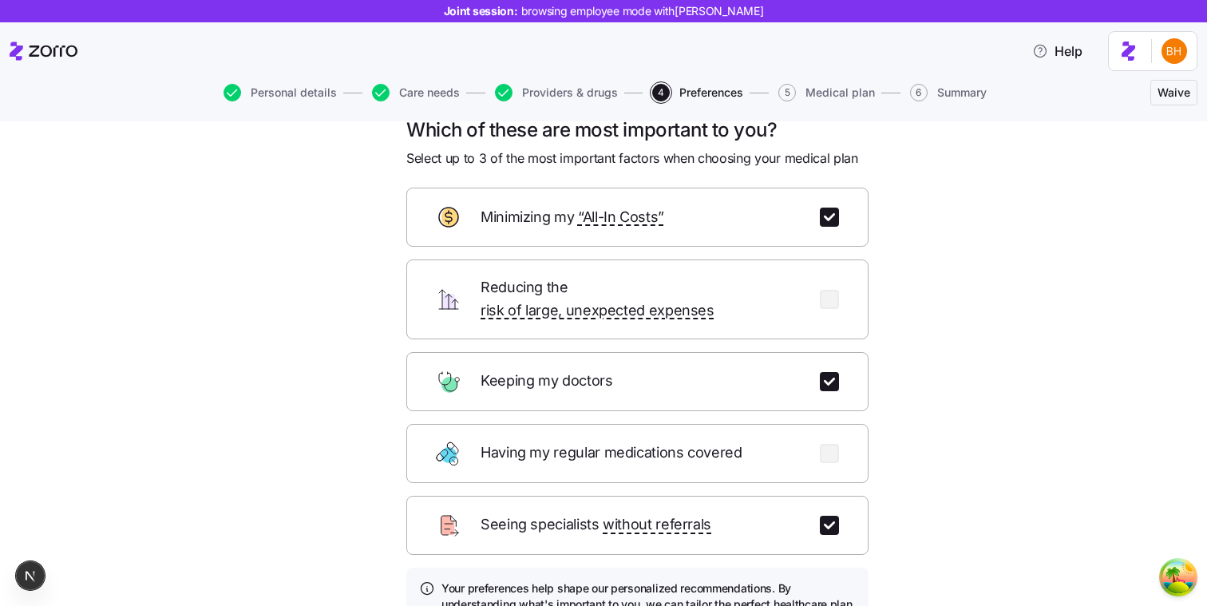
scroll to position [8, 0]
